Goal: Task Accomplishment & Management: Complete application form

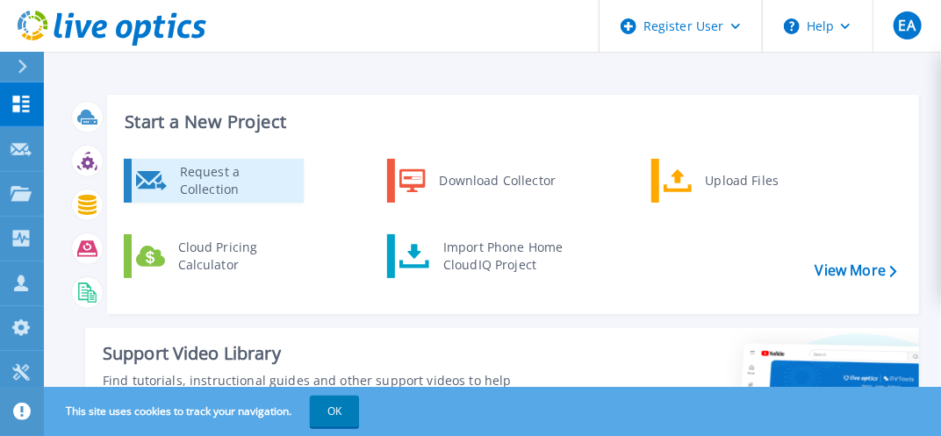
click at [276, 184] on div "Request a Collection" at bounding box center [235, 180] width 128 height 35
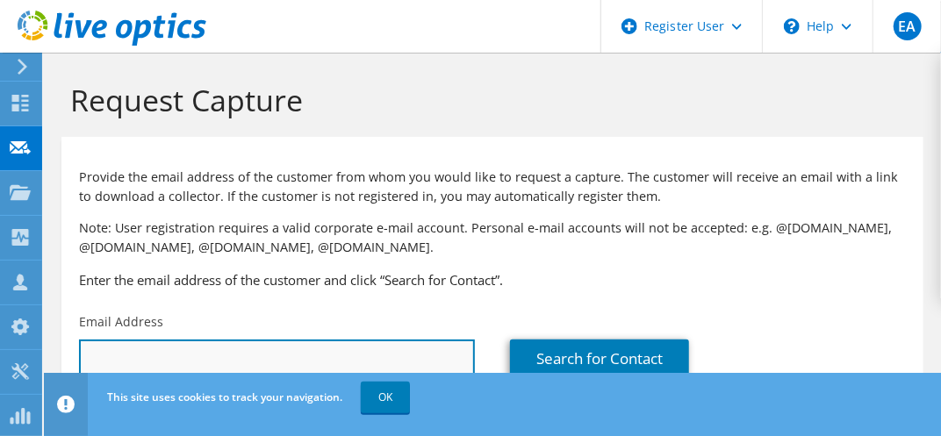
click at [177, 353] on input "text" at bounding box center [277, 359] width 396 height 39
click at [211, 363] on input "serdar.unsal@" at bounding box center [277, 359] width 396 height 39
type input "[EMAIL_ADDRESS][DOMAIN_NAME]"
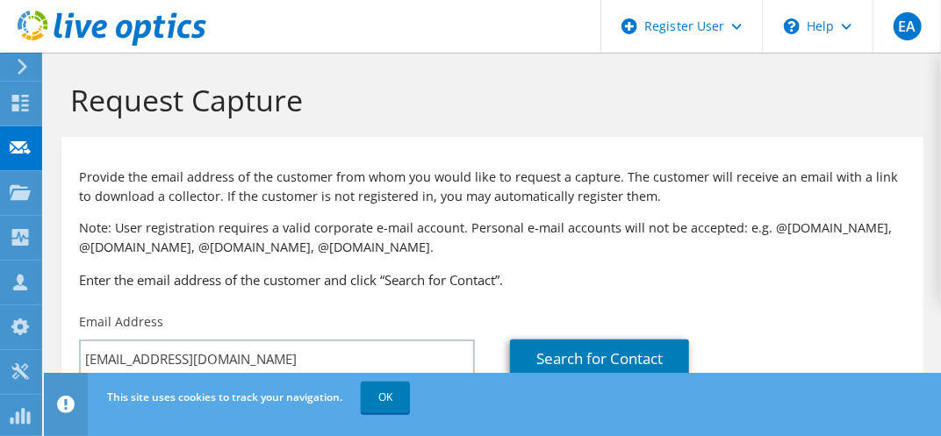
click at [707, 299] on div "Provide the email address of the customer from whom you would like to request a…" at bounding box center [492, 225] width 862 height 159
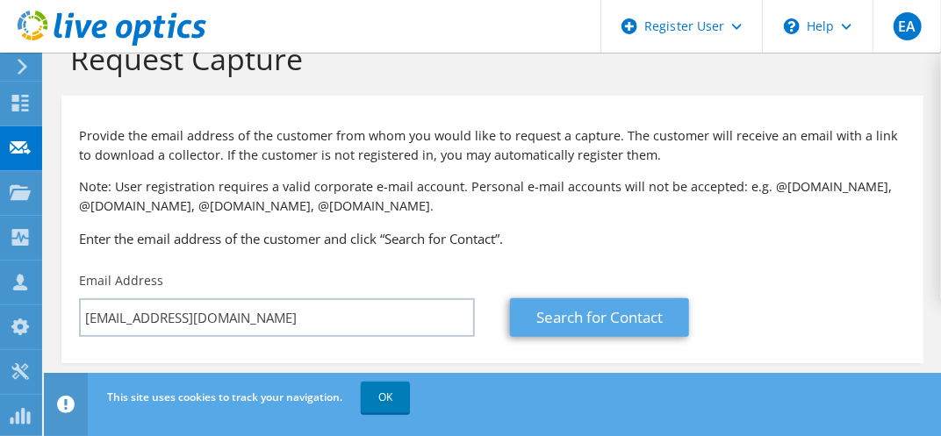
scroll to position [55, 0]
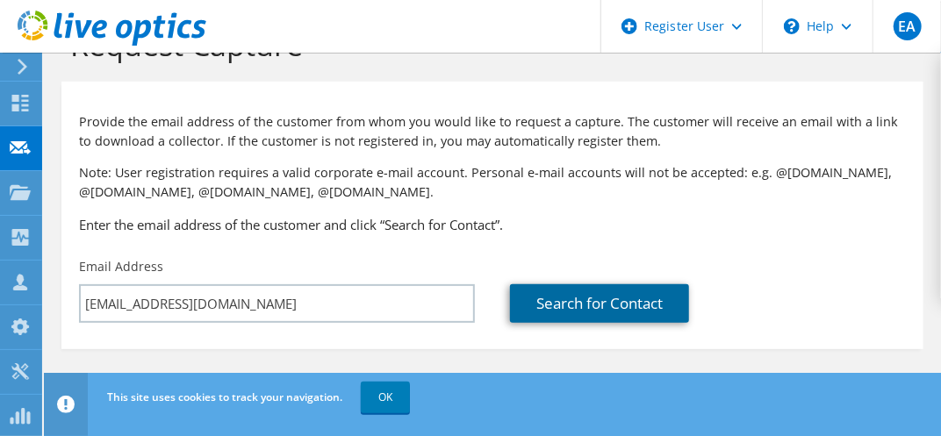
click at [579, 303] on link "Search for Contact" at bounding box center [599, 304] width 179 height 39
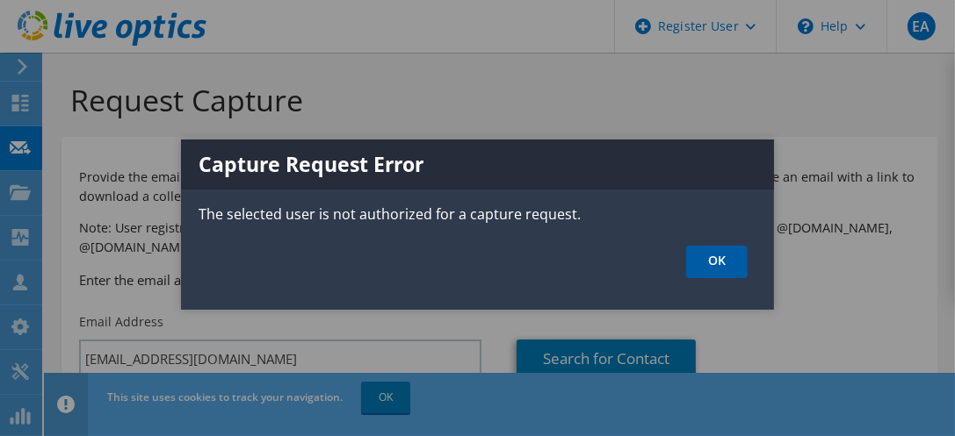
click at [700, 254] on link "OK" at bounding box center [716, 262] width 61 height 32
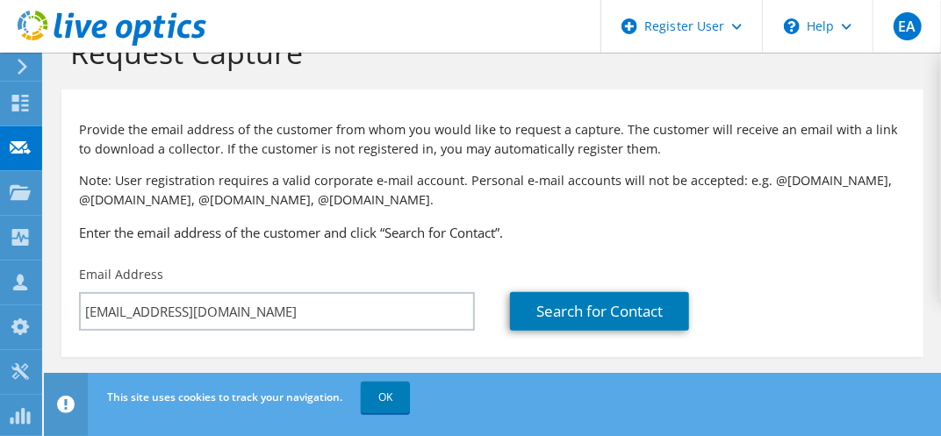
scroll to position [55, 0]
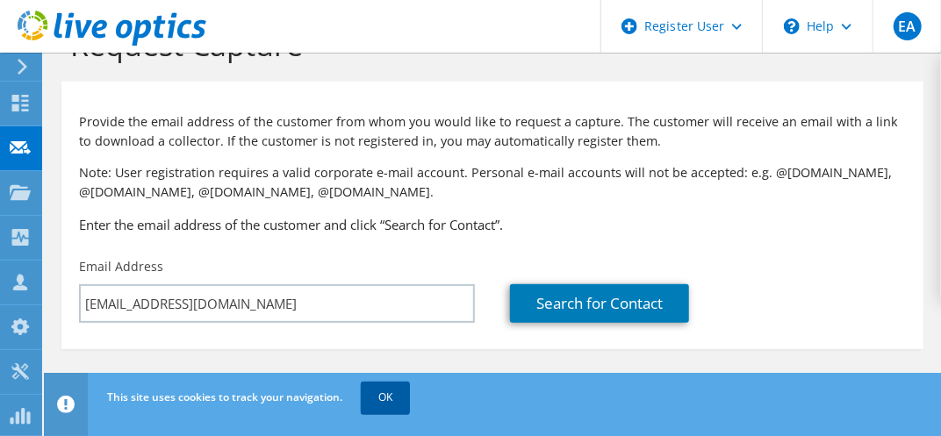
click at [377, 392] on link "OK" at bounding box center [385, 398] width 49 height 32
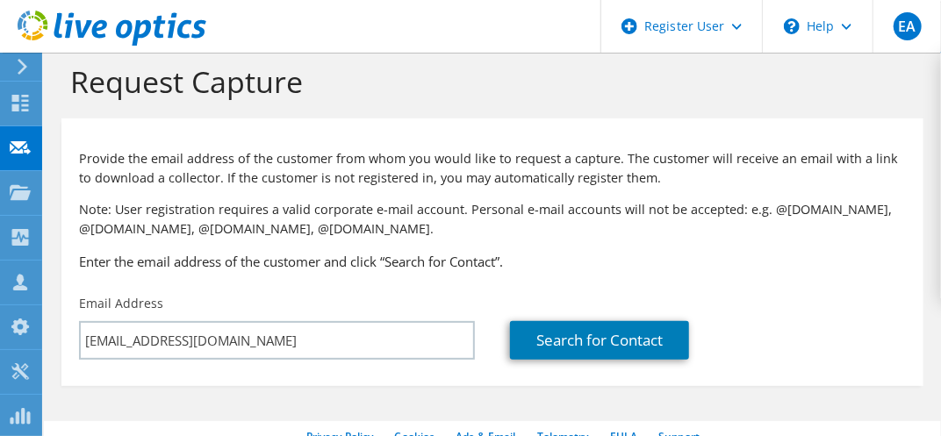
scroll to position [0, 0]
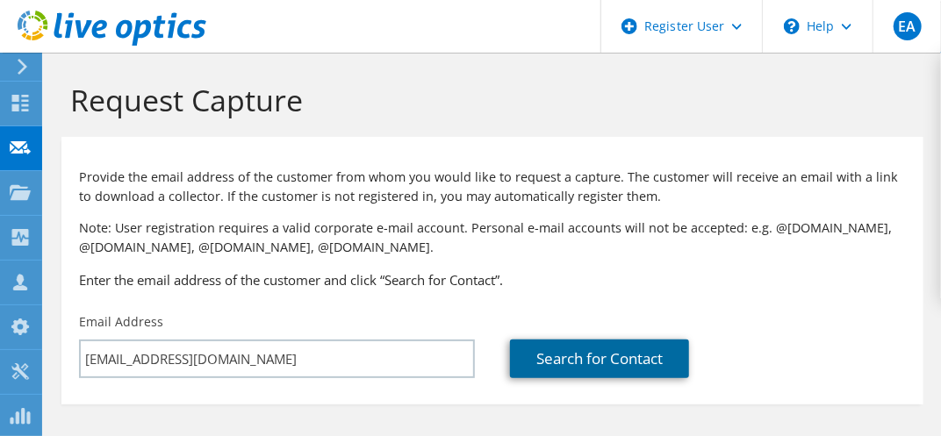
click at [601, 350] on link "Search for Contact" at bounding box center [599, 359] width 179 height 39
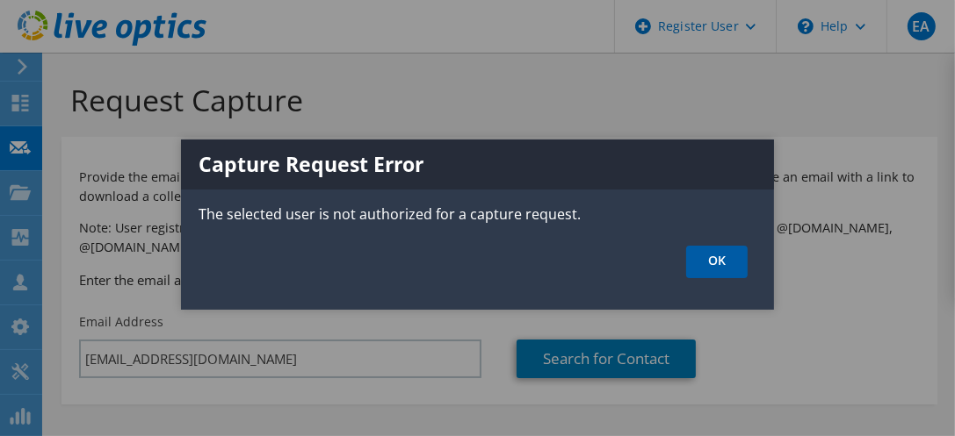
click at [718, 256] on link "OK" at bounding box center [716, 262] width 61 height 32
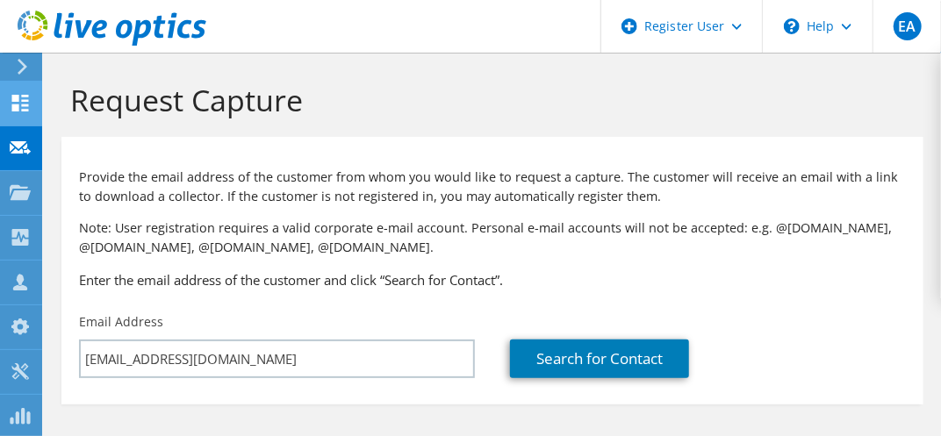
click at [13, 100] on use at bounding box center [20, 103] width 17 height 17
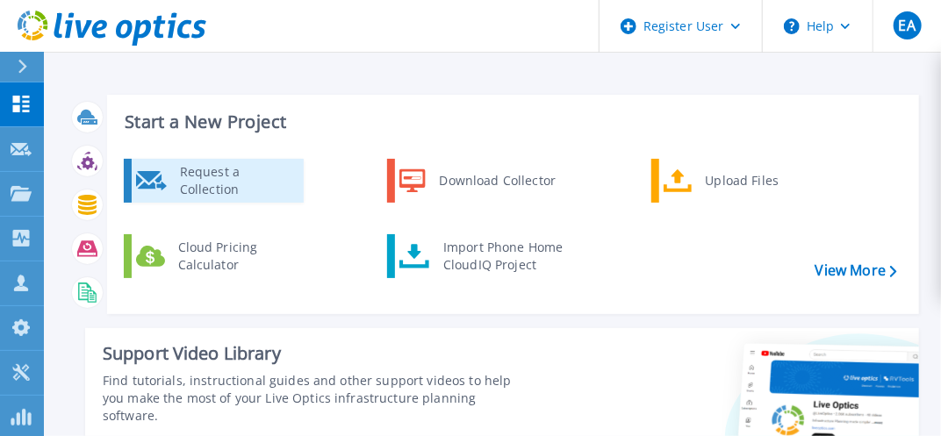
click at [251, 174] on div "Request a Collection" at bounding box center [235, 180] width 128 height 35
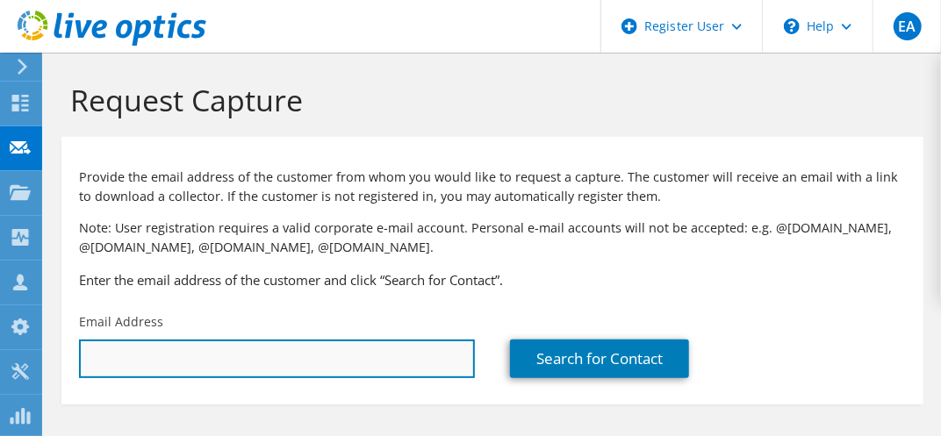
click at [198, 358] on input "text" at bounding box center [277, 359] width 396 height 39
click at [119, 346] on input "text" at bounding box center [277, 359] width 396 height 39
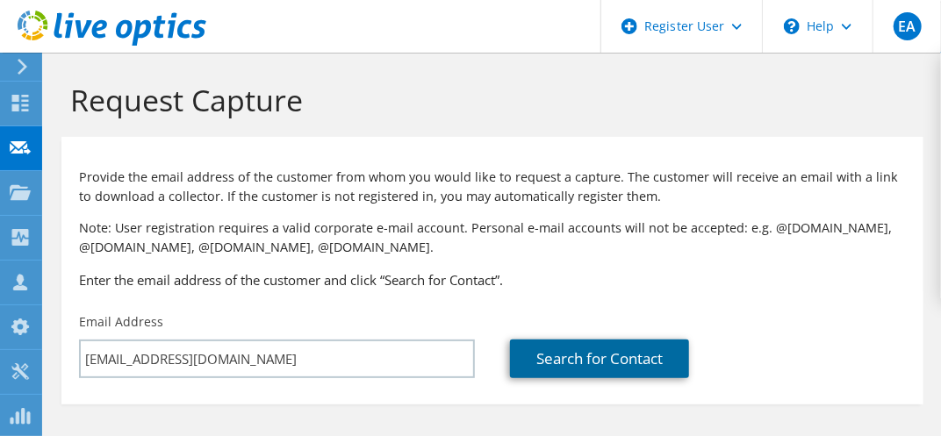
click at [646, 355] on link "Search for Contact" at bounding box center [599, 359] width 179 height 39
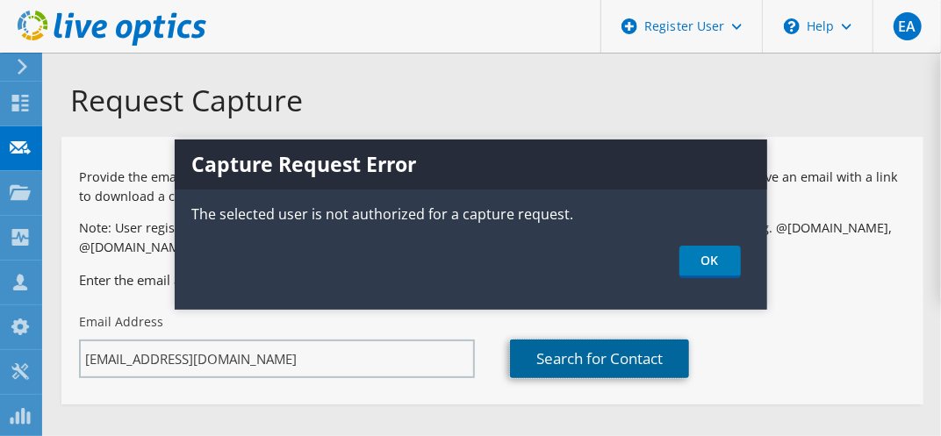
scroll to position [55, 0]
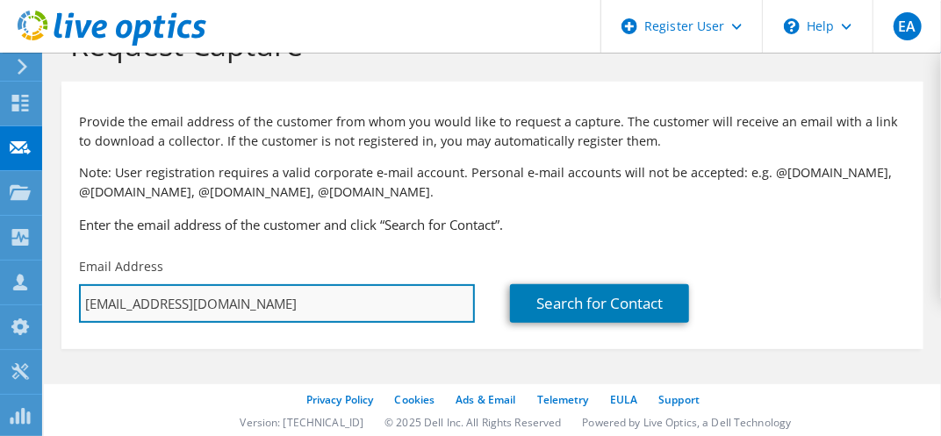
click at [337, 309] on input "[EMAIL_ADDRESS][DOMAIN_NAME]" at bounding box center [277, 304] width 396 height 39
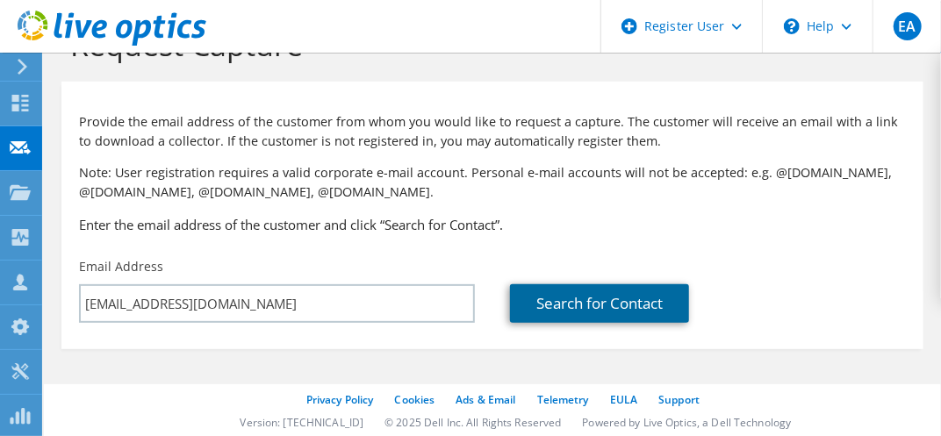
click at [569, 304] on link "Search for Contact" at bounding box center [599, 304] width 179 height 39
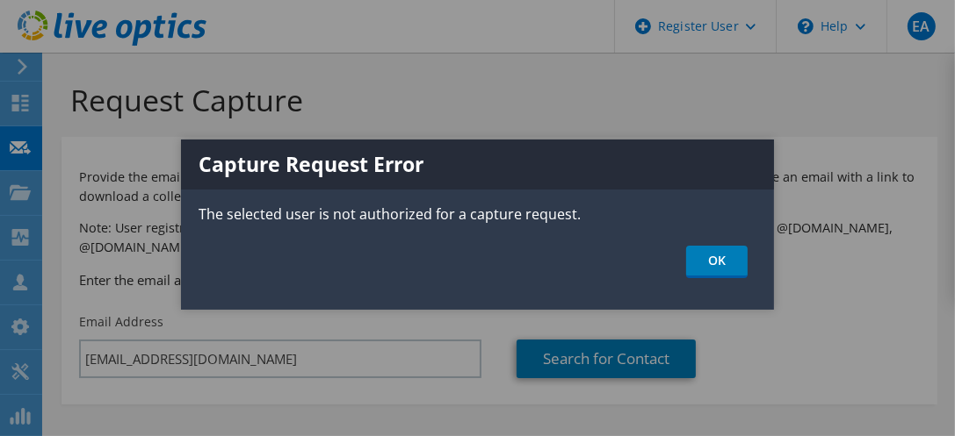
click at [765, 120] on div at bounding box center [477, 218] width 955 height 436
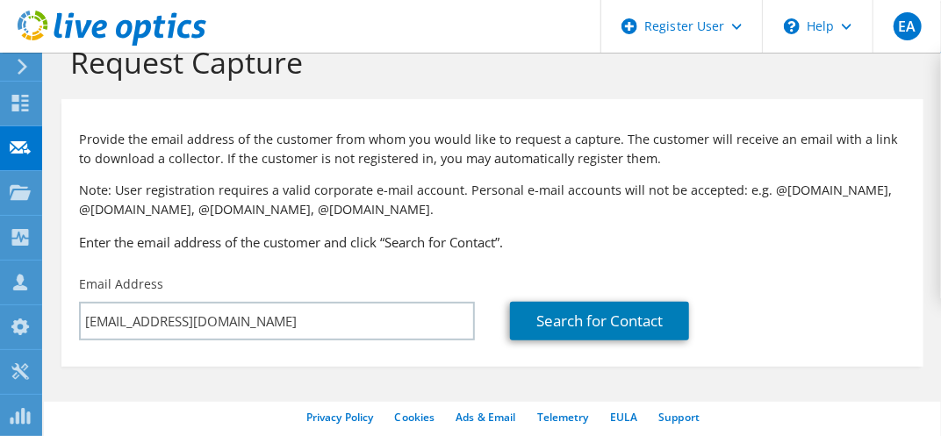
scroll to position [55, 0]
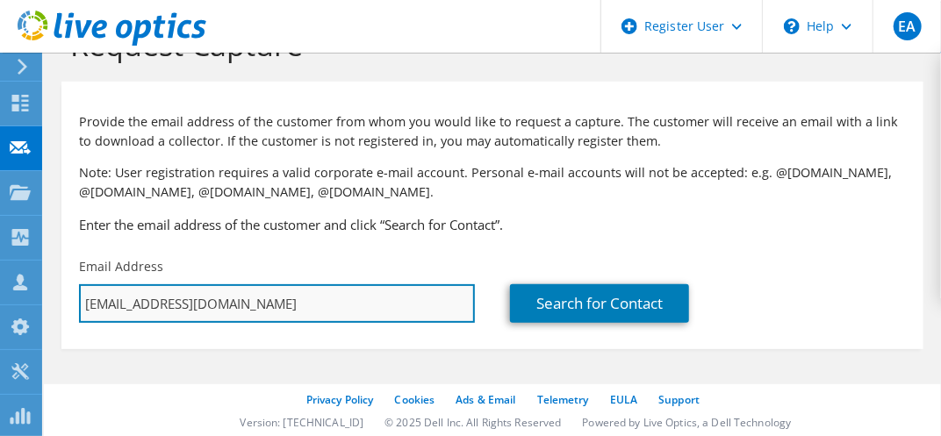
click at [384, 306] on input "[EMAIL_ADDRESS][DOMAIN_NAME]" at bounding box center [277, 304] width 396 height 39
drag, startPoint x: 320, startPoint y: 299, endPoint x: 88, endPoint y: 273, distance: 233.3
click at [88, 273] on div "Email Address [EMAIL_ADDRESS][DOMAIN_NAME]" at bounding box center [276, 290] width 431 height 83
type input "s"
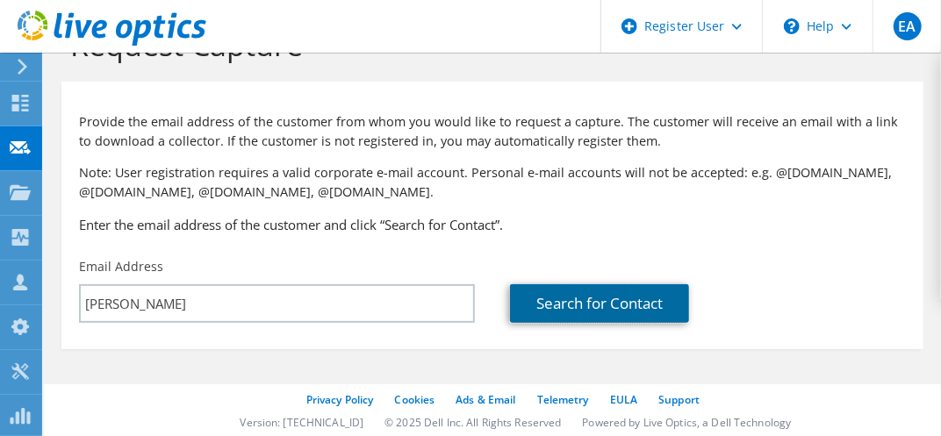
click at [633, 311] on link "Search for Contact" at bounding box center [599, 304] width 179 height 39
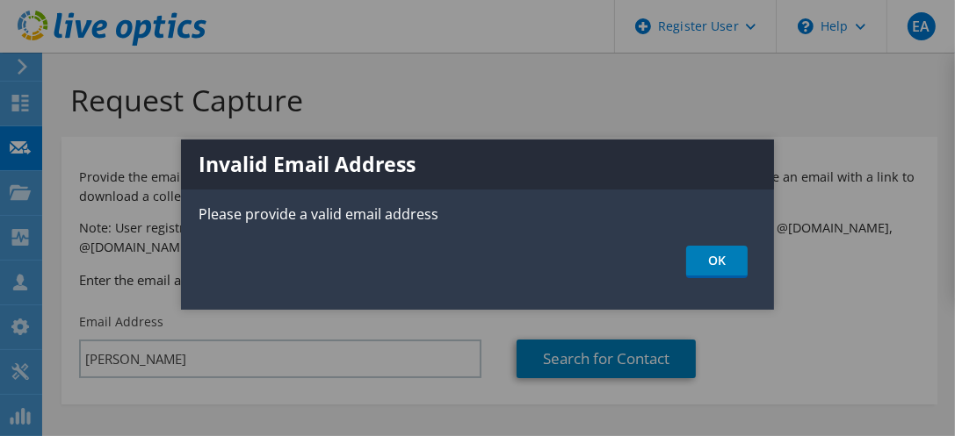
click at [683, 256] on ul "OK" at bounding box center [477, 262] width 593 height 32
click at [726, 263] on link "OK" at bounding box center [716, 262] width 61 height 32
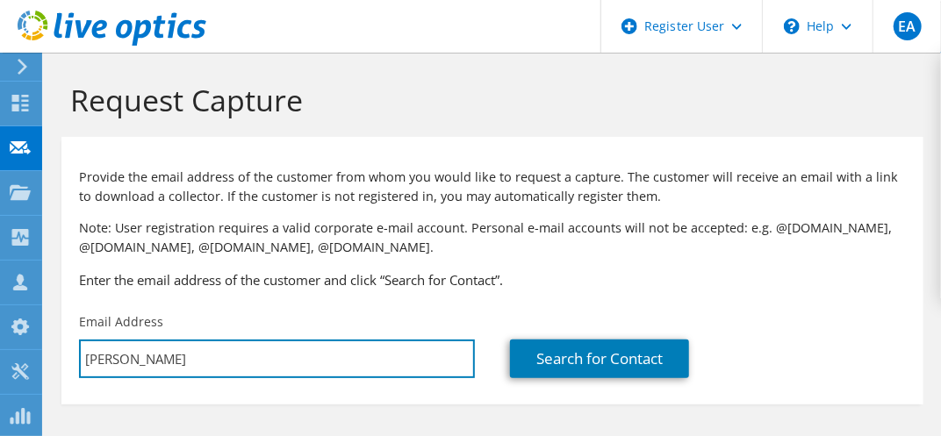
drag, startPoint x: 202, startPoint y: 375, endPoint x: -4, endPoint y: 343, distance: 208.1
click at [0, 343] on html "EA Dell User Erdost Alkan [EMAIL_ADDRESS][DOMAIN_NAME] Dell My Profile Log Out …" at bounding box center [470, 218] width 941 height 436
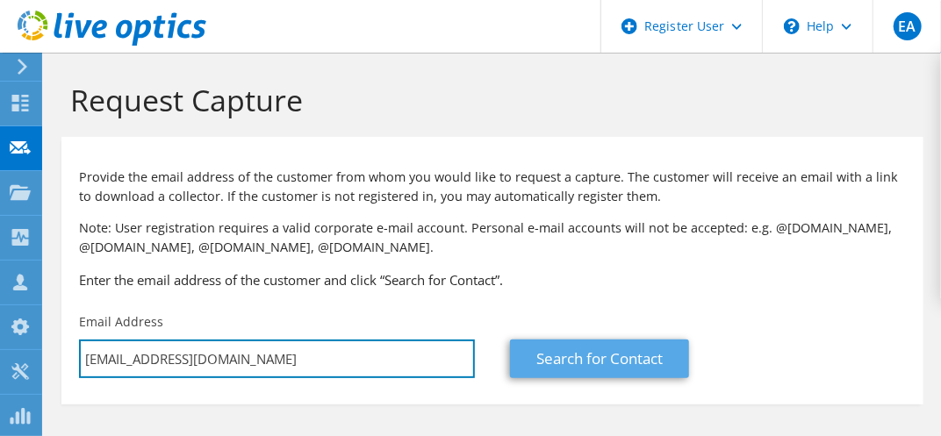
type input "[EMAIL_ADDRESS][DOMAIN_NAME]"
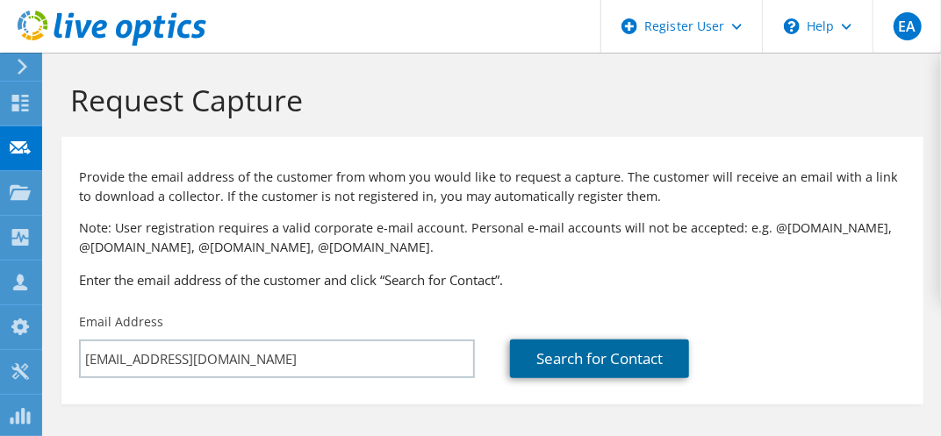
click at [569, 364] on link "Search for Contact" at bounding box center [599, 359] width 179 height 39
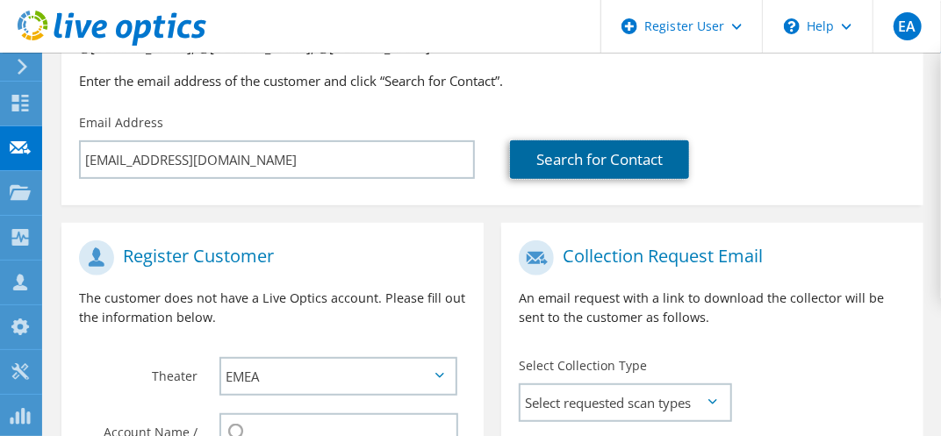
scroll to position [263, 0]
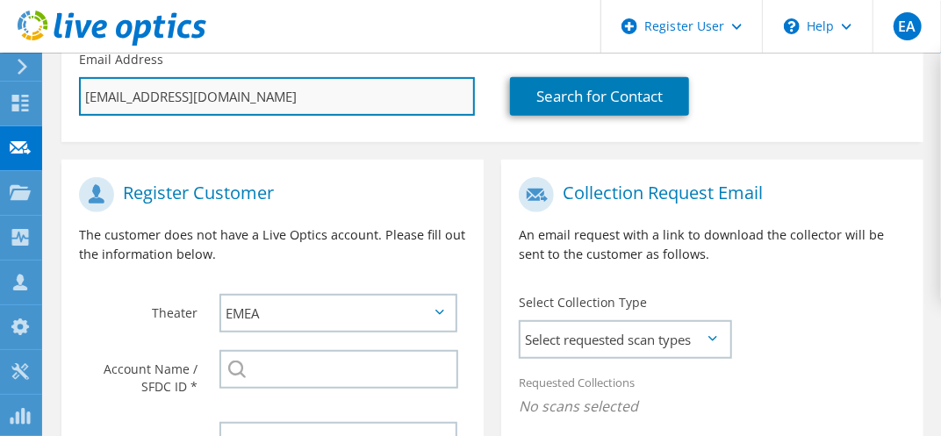
click at [314, 98] on input "[EMAIL_ADDRESS][DOMAIN_NAME]" at bounding box center [277, 96] width 396 height 39
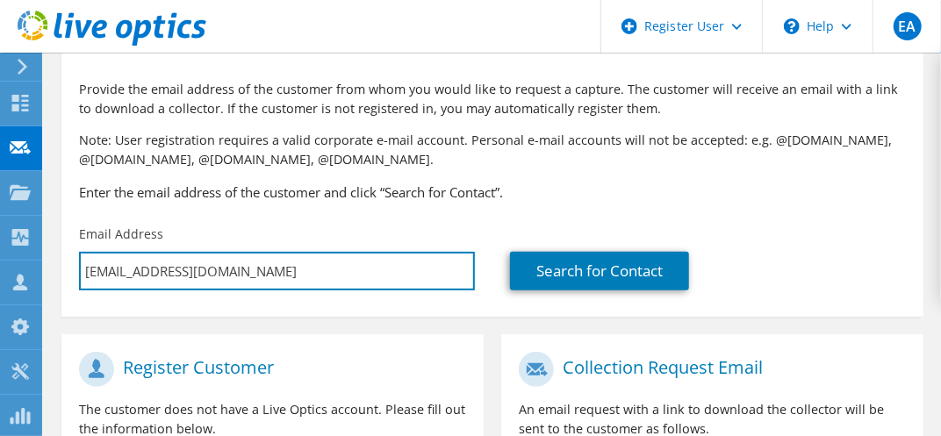
scroll to position [0, 0]
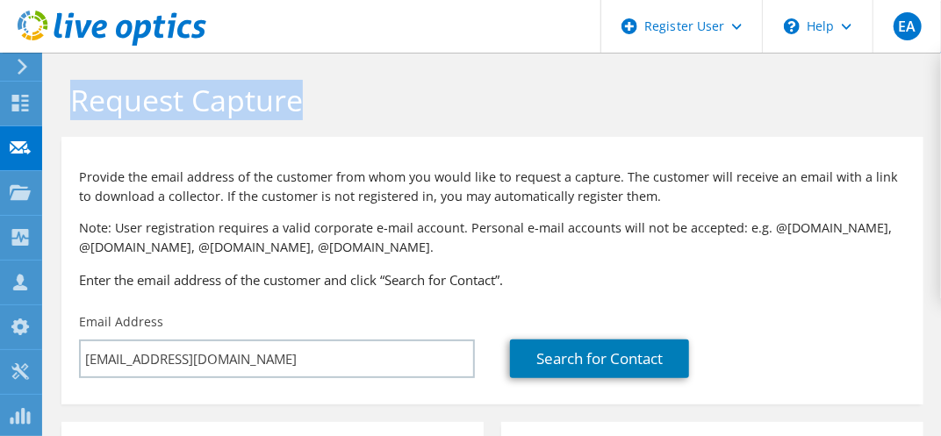
drag, startPoint x: 310, startPoint y: 113, endPoint x: 78, endPoint y: 113, distance: 231.8
click at [78, 113] on h1 "Request Capture" at bounding box center [488, 100] width 836 height 37
copy h1 "Request Capture"
